Goal: Task Accomplishment & Management: Manage account settings

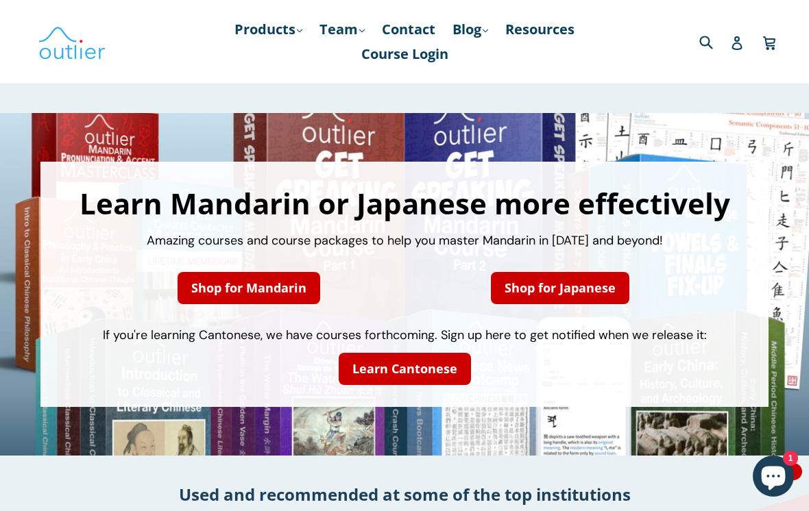
click at [737, 47] on icon at bounding box center [737, 43] width 14 height 14
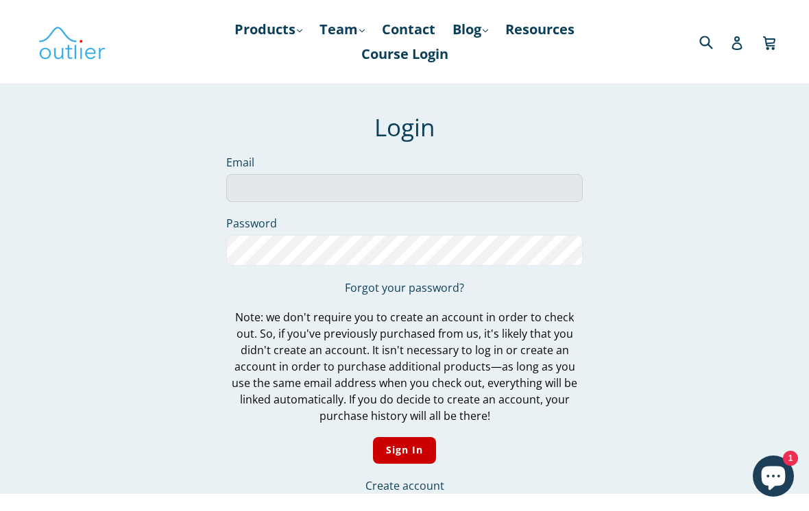
click at [485, 194] on input "Email" at bounding box center [404, 188] width 356 height 28
type input "massimolorenzi@hotmail.com"
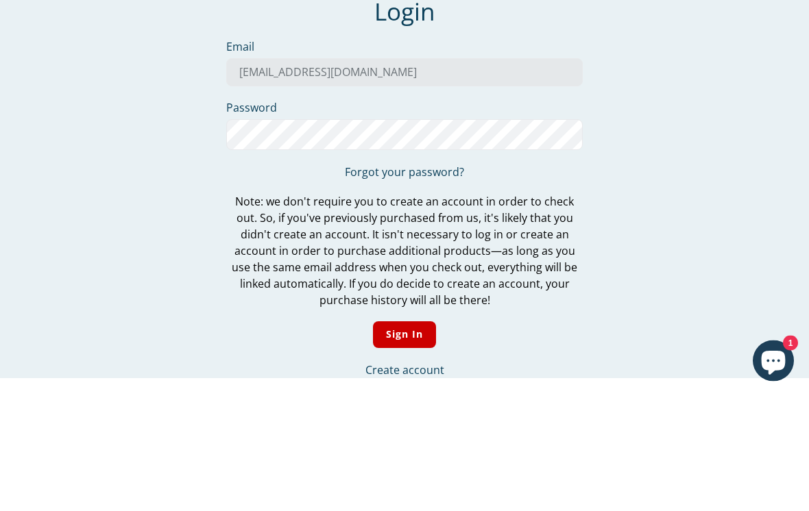
click at [440, 280] on link "Forgot your password?" at bounding box center [404, 287] width 119 height 15
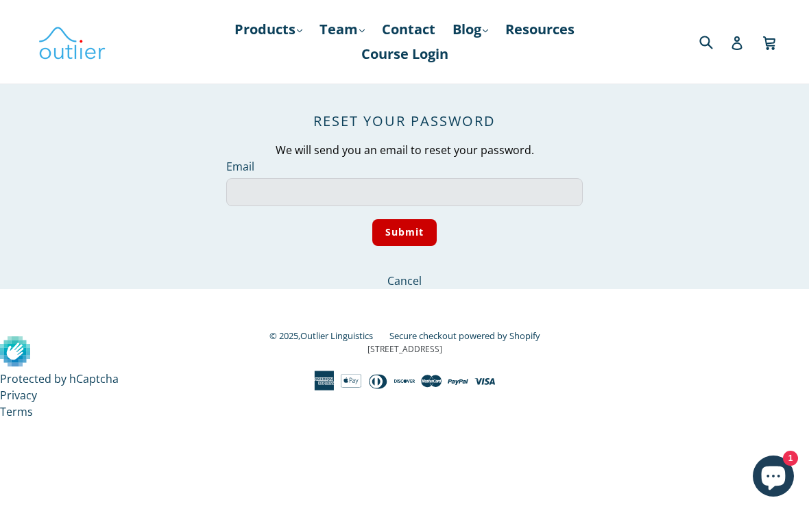
click at [507, 190] on input "Email" at bounding box center [404, 192] width 356 height 28
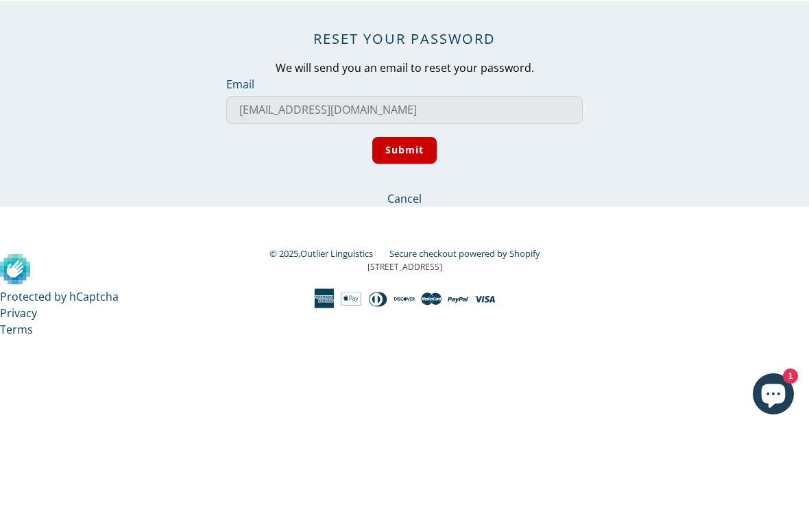
type input "massimolorenzi@hotmail.com"
click at [411, 219] on input "Submit" at bounding box center [404, 232] width 65 height 27
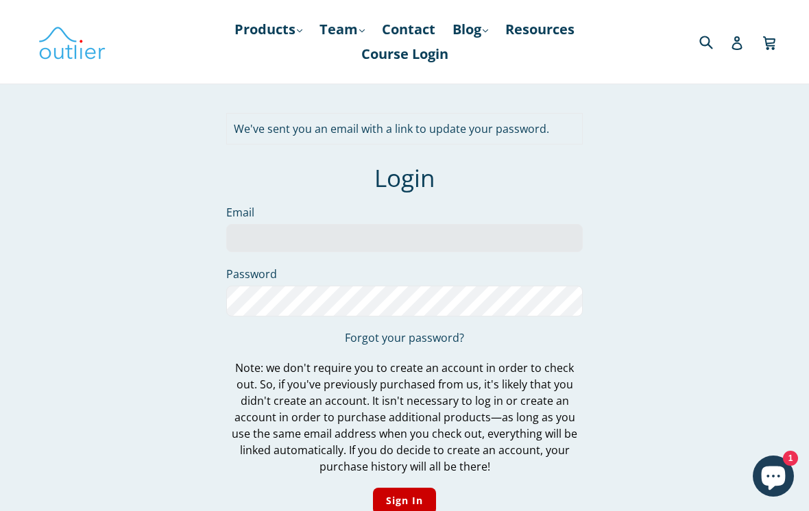
click at [535, 236] on input "Email" at bounding box center [404, 238] width 356 height 28
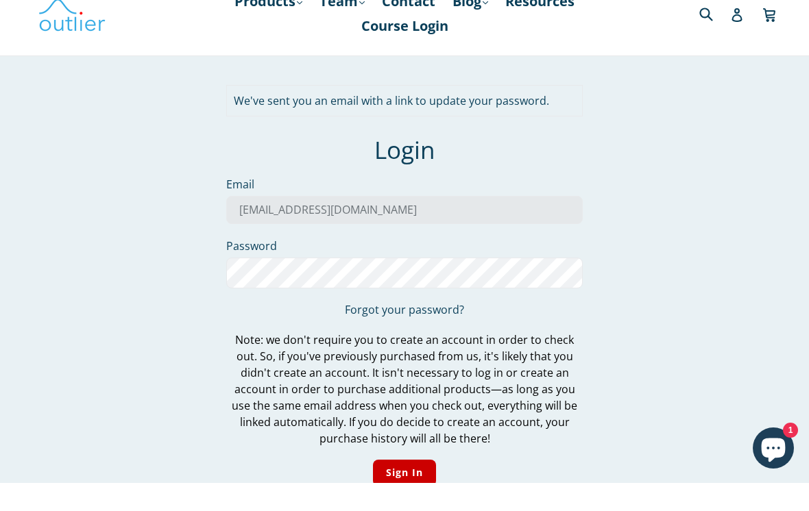
type input "massimolorenzi@hotmail.com"
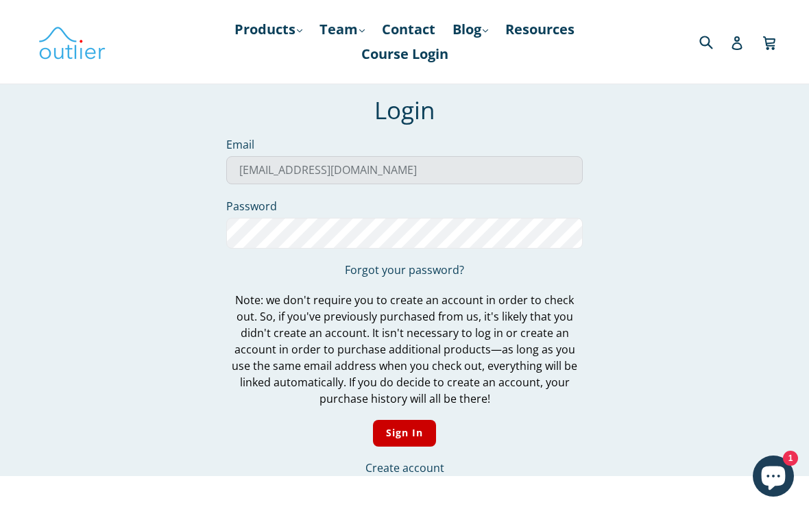
scroll to position [67, 0]
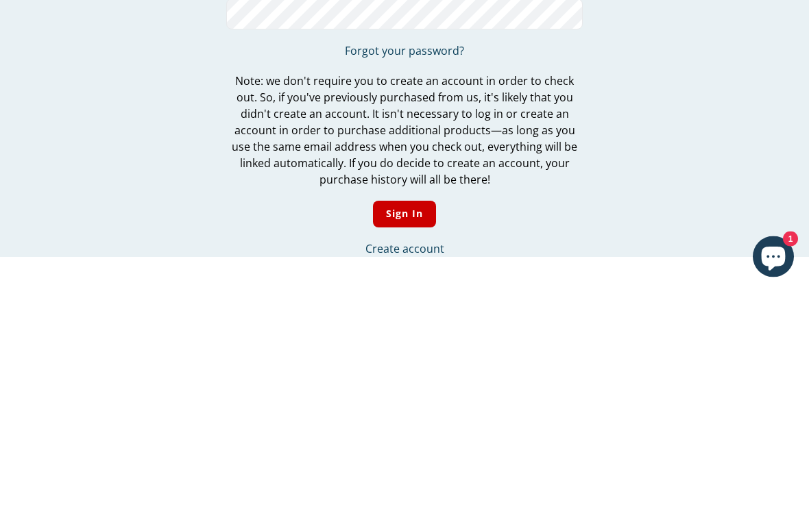
click at [450, 263] on link "Forgot your password?" at bounding box center [404, 270] width 119 height 15
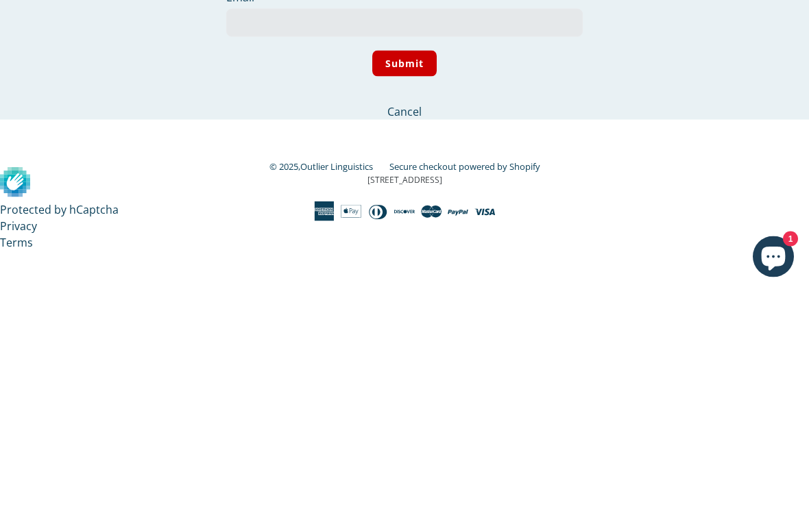
scroll to position [0, 0]
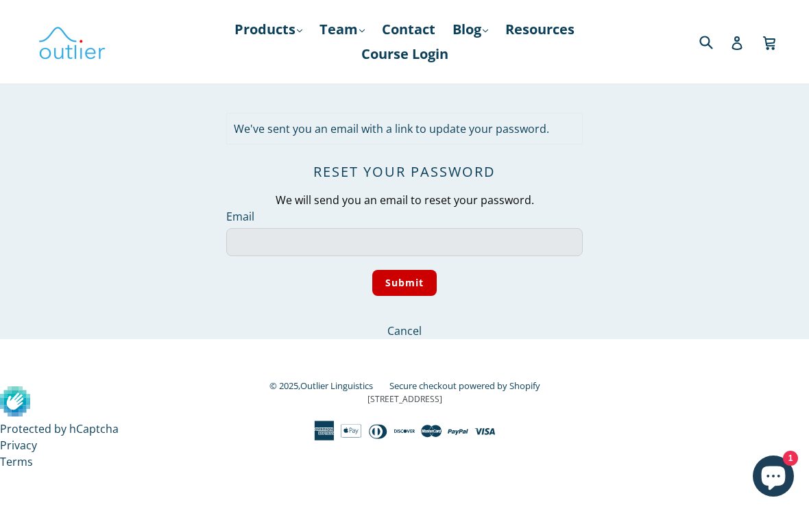
click at [535, 238] on input "Email" at bounding box center [404, 242] width 356 height 28
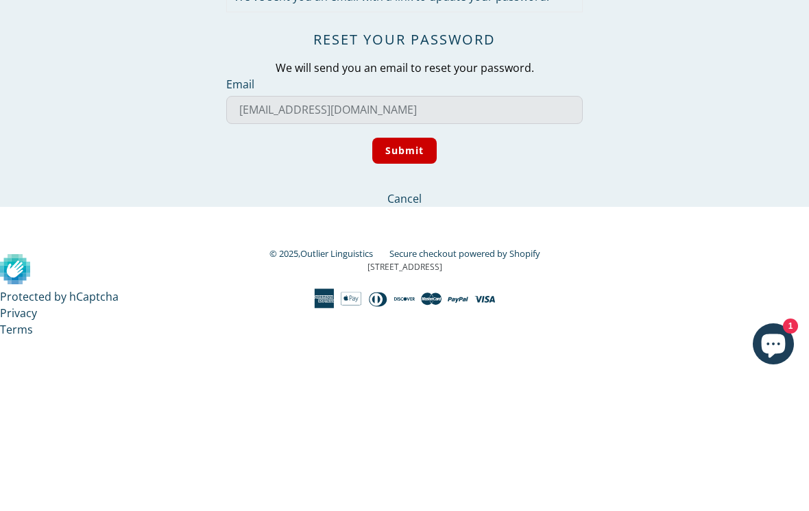
type input "massimolorenzi@hotmail.com"
click at [412, 270] on input "Submit" at bounding box center [404, 283] width 65 height 27
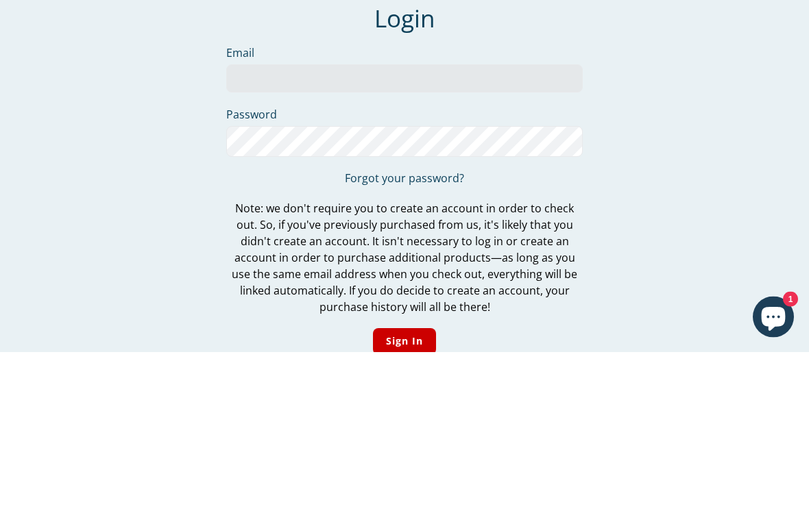
click at [449, 330] on link "Forgot your password?" at bounding box center [404, 337] width 119 height 15
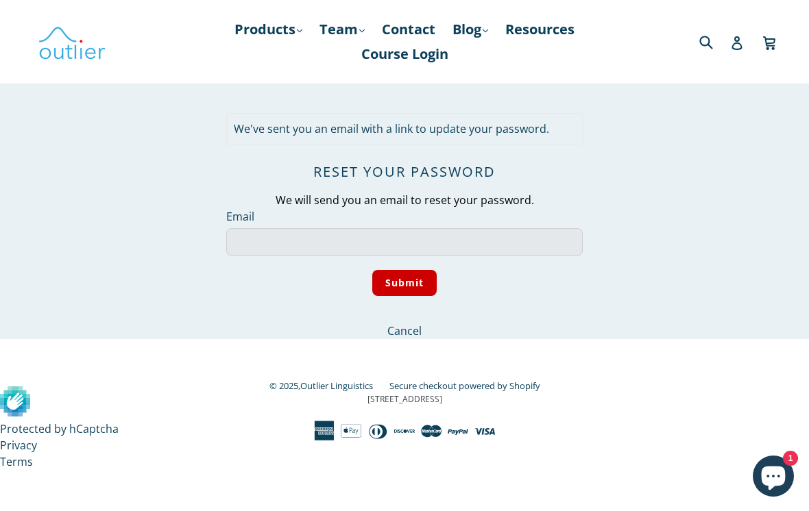
click at [481, 239] on input "Email" at bounding box center [404, 242] width 356 height 28
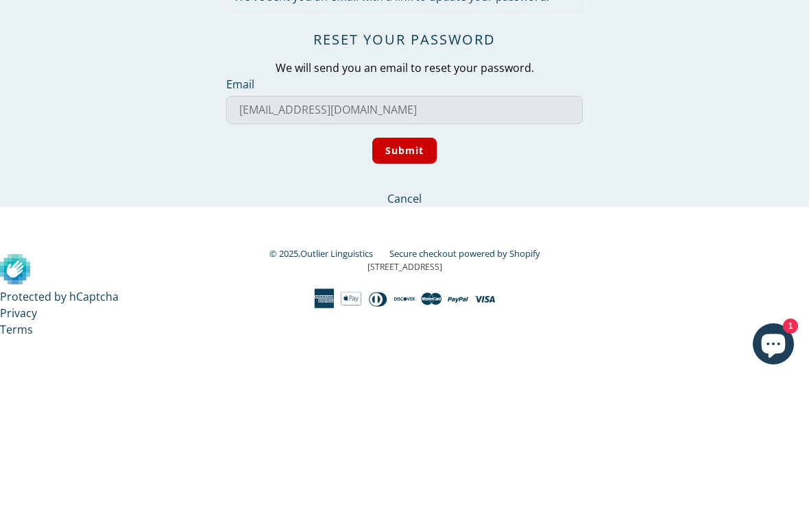
type input "pipporuisheva@hotmail.com"
click at [397, 270] on input "Submit" at bounding box center [404, 283] width 65 height 27
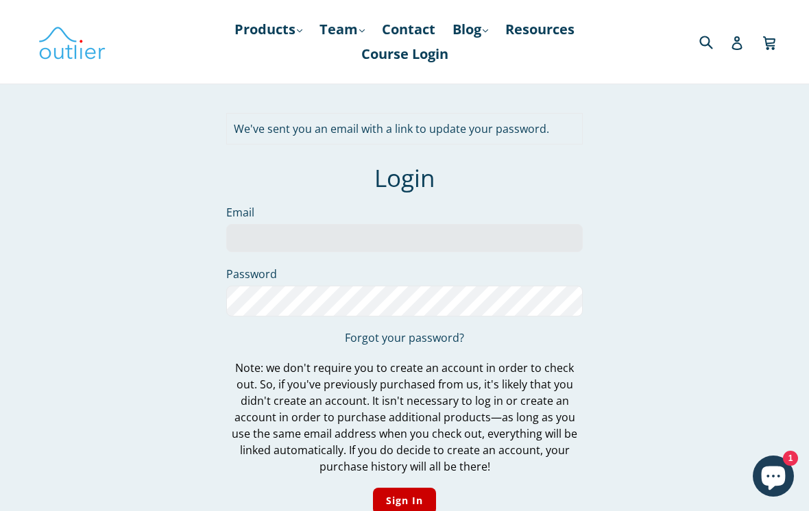
click at [437, 61] on link "Course Login" at bounding box center [404, 54] width 101 height 25
